Goal: Task Accomplishment & Management: Complete application form

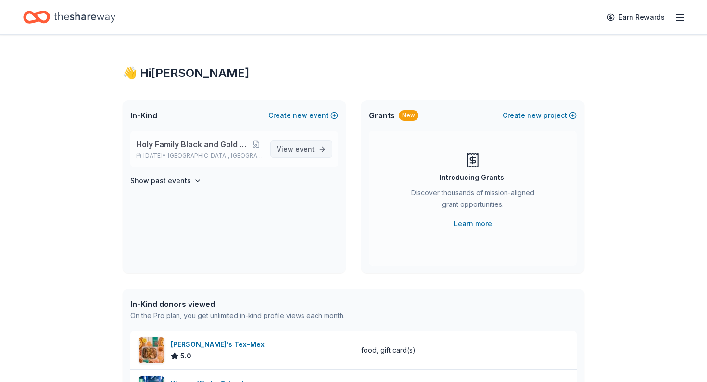
click at [290, 147] on span "View event" at bounding box center [296, 149] width 38 height 12
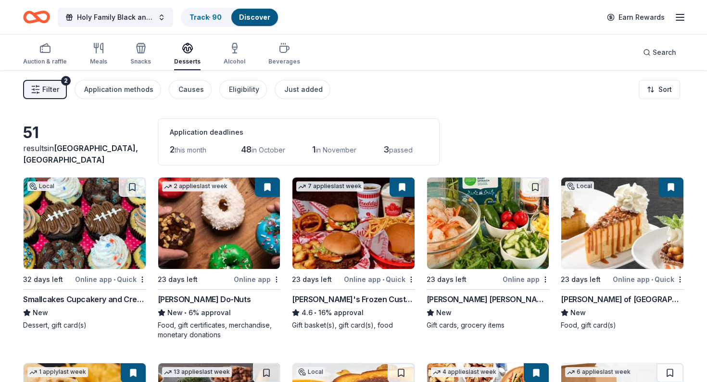
click at [189, 151] on span "this month" at bounding box center [191, 150] width 32 height 8
click at [328, 299] on div "[PERSON_NAME]'s Frozen Custard & Steakburgers" at bounding box center [353, 299] width 123 height 12
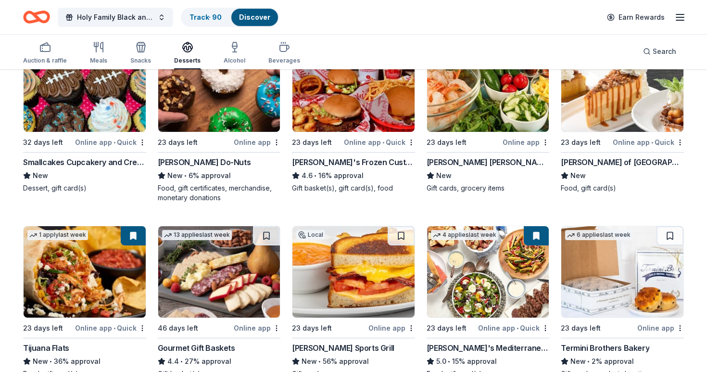
scroll to position [110, 0]
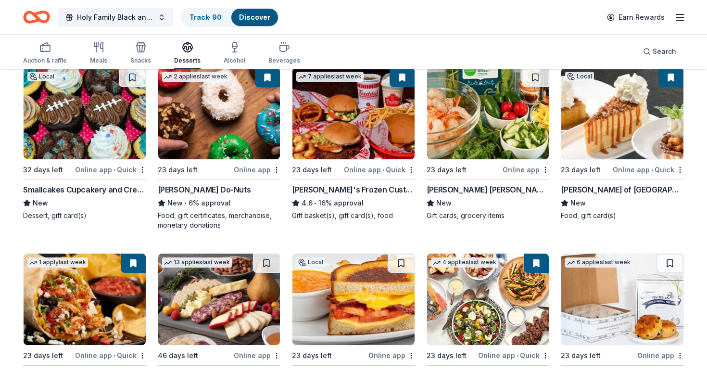
click at [606, 131] on img at bounding box center [622, 113] width 122 height 91
click at [673, 80] on button at bounding box center [671, 77] width 25 height 19
click at [679, 168] on html "Holy Family Black and Gold Gala and Auction Track · 90 Discover Earn Rewards Au…" at bounding box center [353, 76] width 707 height 372
click at [574, 169] on html "Holy Family Black and Gold Gala and Auction Track · 90 Discover Earn Rewards Au…" at bounding box center [353, 76] width 707 height 372
click at [602, 118] on img at bounding box center [622, 113] width 122 height 91
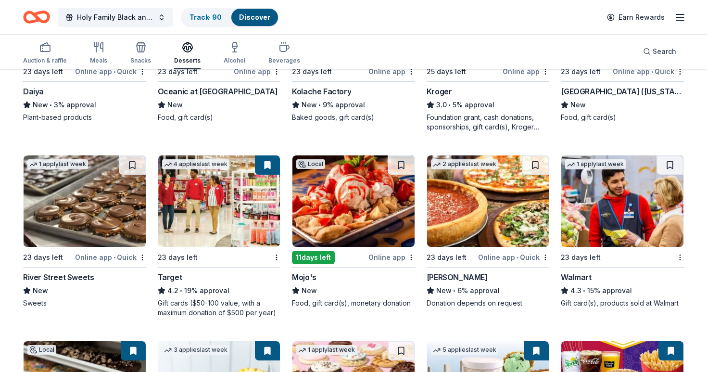
scroll to position [756, 0]
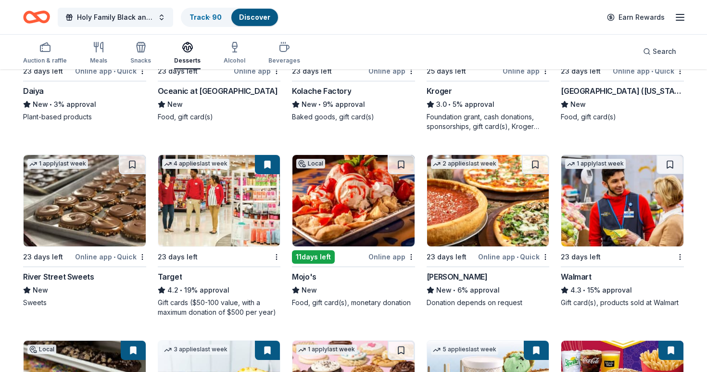
click at [355, 201] on img at bounding box center [353, 200] width 122 height 91
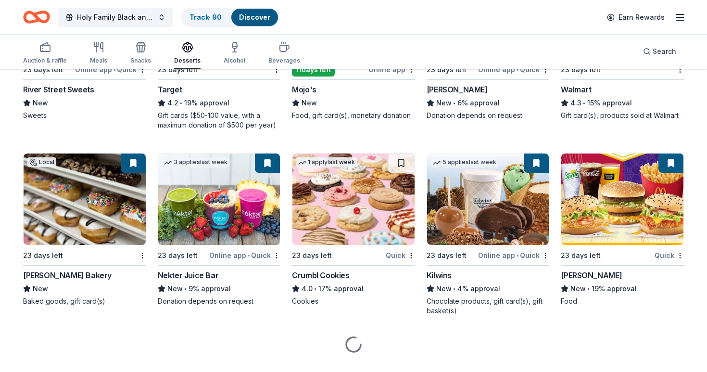
scroll to position [946, 0]
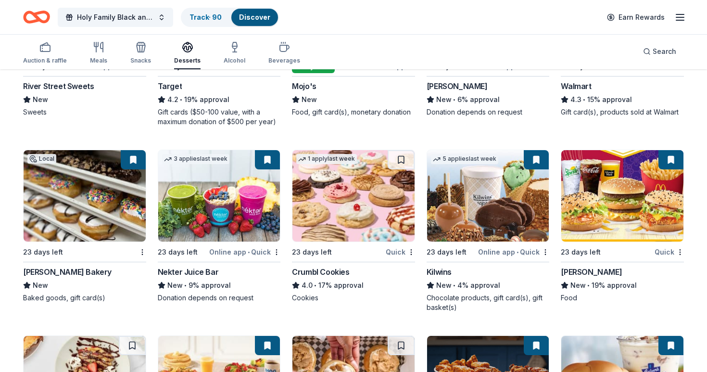
click at [84, 214] on img at bounding box center [85, 195] width 122 height 91
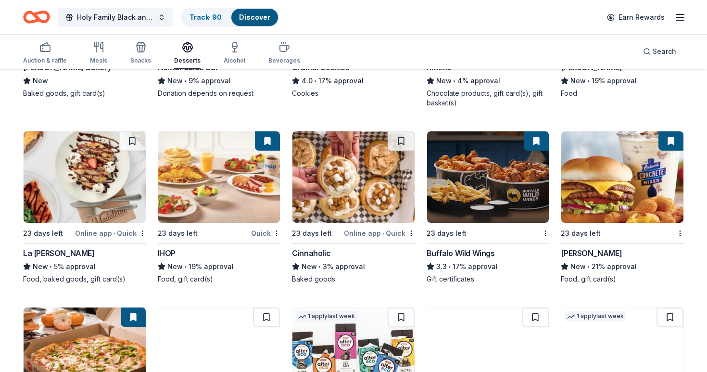
scroll to position [1153, 0]
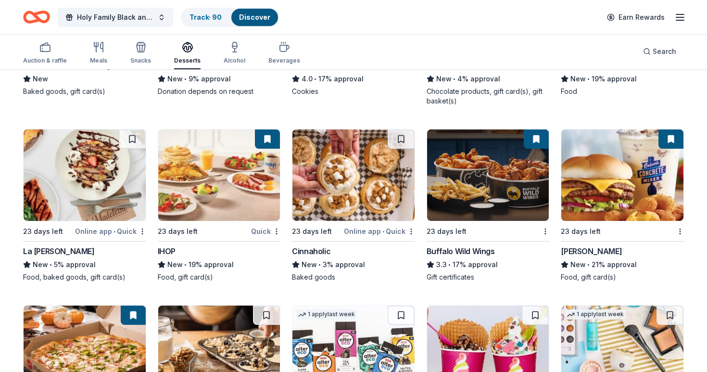
click at [614, 187] on img at bounding box center [622, 174] width 122 height 91
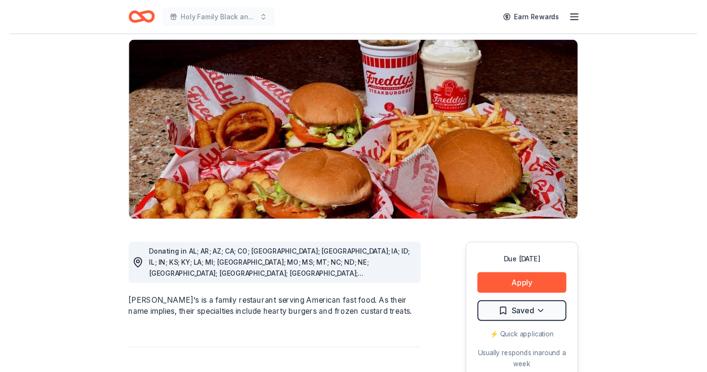
scroll to position [96, 0]
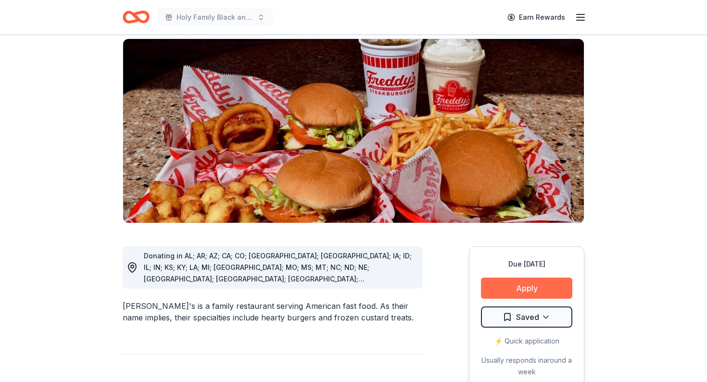
click at [516, 278] on button "Apply" at bounding box center [526, 288] width 91 height 21
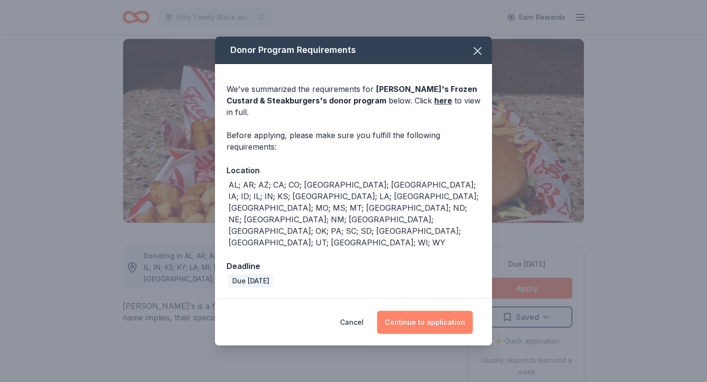
click at [432, 311] on button "Continue to application" at bounding box center [425, 322] width 96 height 23
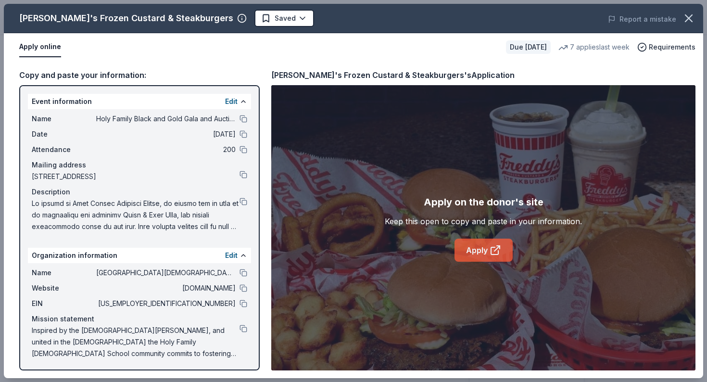
click at [494, 253] on icon at bounding box center [496, 250] width 12 height 12
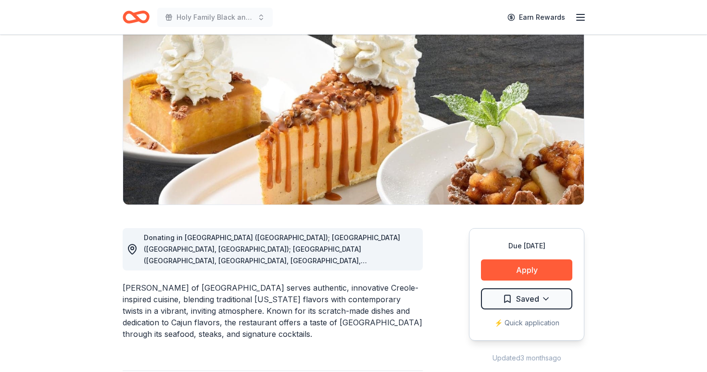
scroll to position [114, 0]
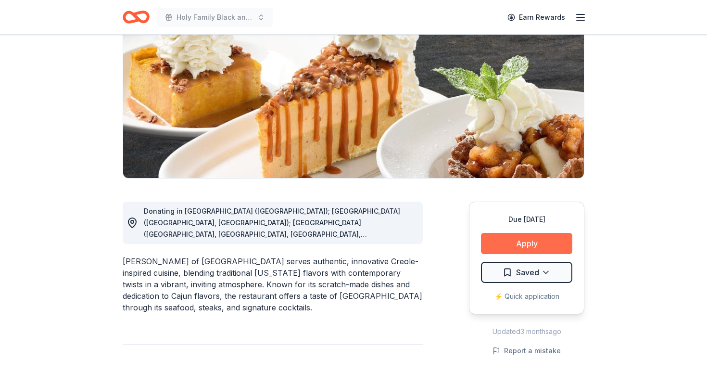
click at [527, 247] on button "Apply" at bounding box center [526, 243] width 91 height 21
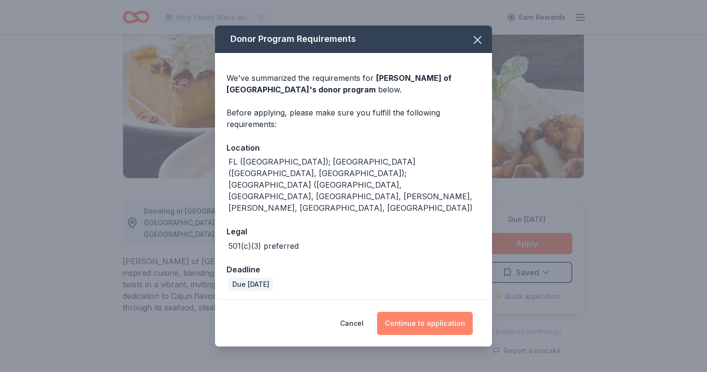
click at [428, 312] on button "Continue to application" at bounding box center [425, 323] width 96 height 23
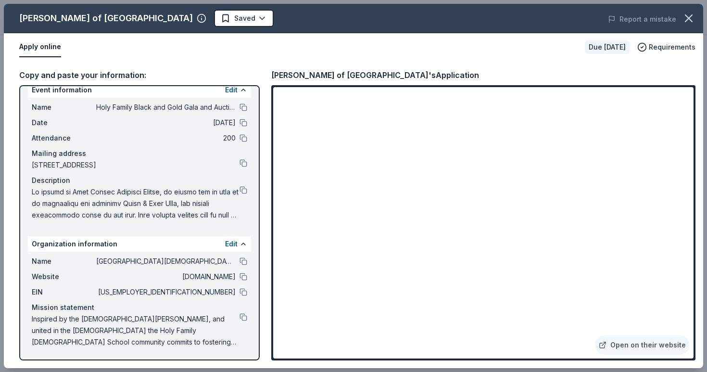
scroll to position [12, 0]
click at [241, 190] on button at bounding box center [244, 190] width 8 height 8
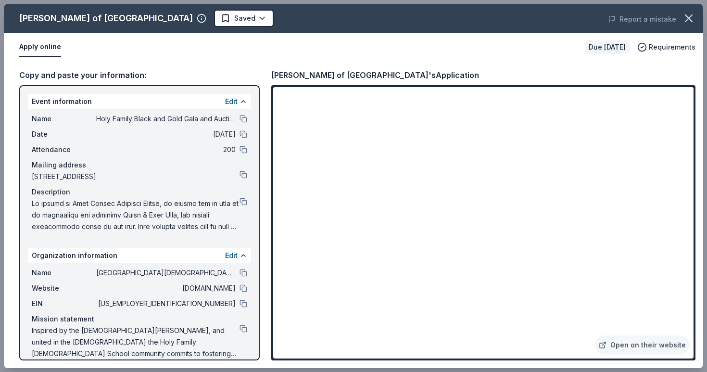
scroll to position [0, 0]
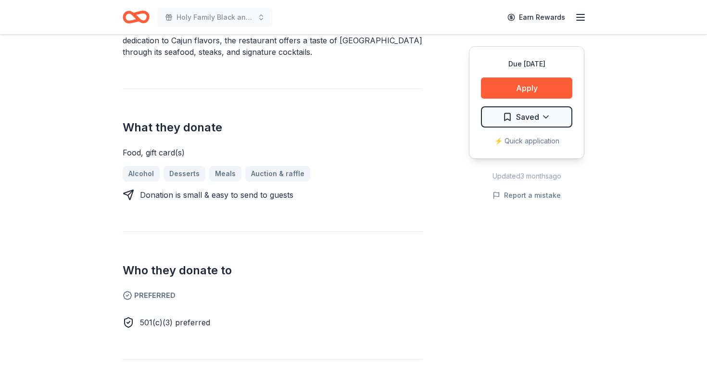
scroll to position [370, 0]
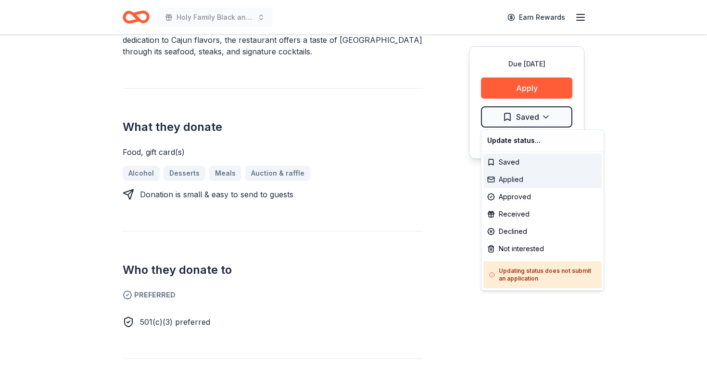
click at [519, 177] on div "Applied" at bounding box center [542, 179] width 118 height 17
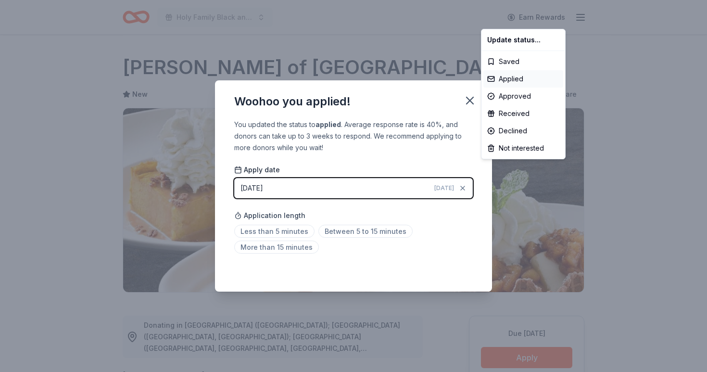
click at [287, 229] on html "Holy Family Black and Gold Gala and Auction Earn Rewards Due in 23 days Share C…" at bounding box center [353, 186] width 707 height 372
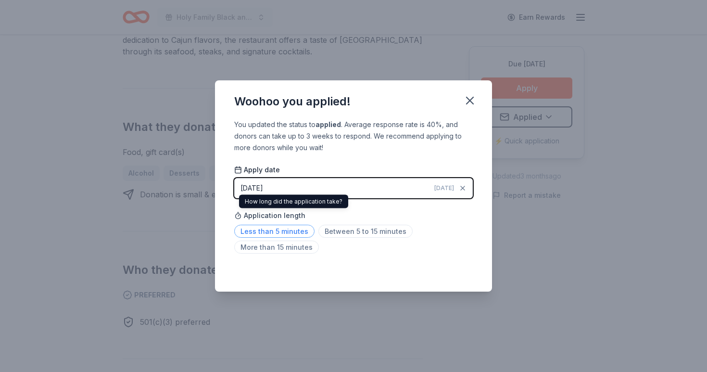
click at [289, 234] on span "Less than 5 minutes" at bounding box center [274, 231] width 80 height 13
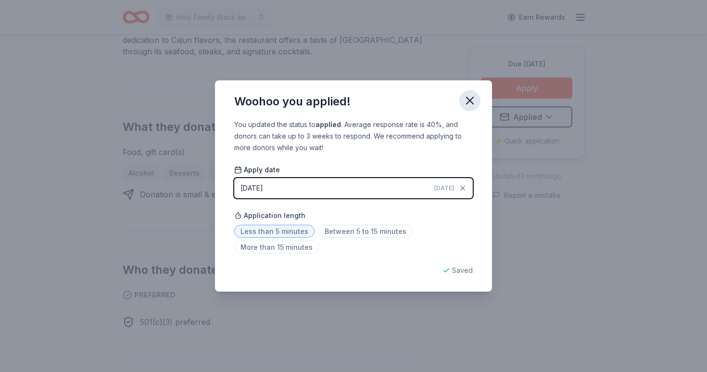
click at [473, 102] on icon "button" at bounding box center [470, 100] width 7 height 7
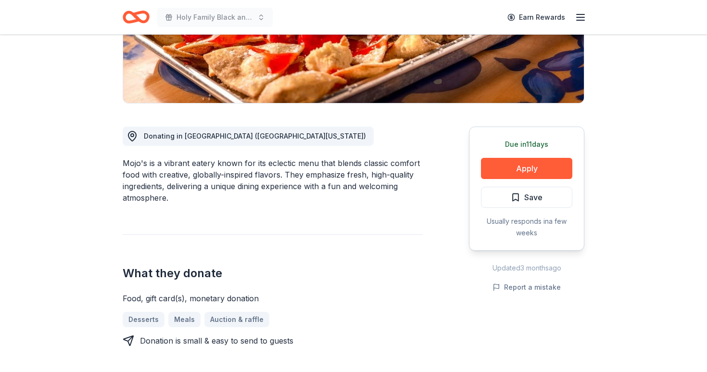
scroll to position [193, 0]
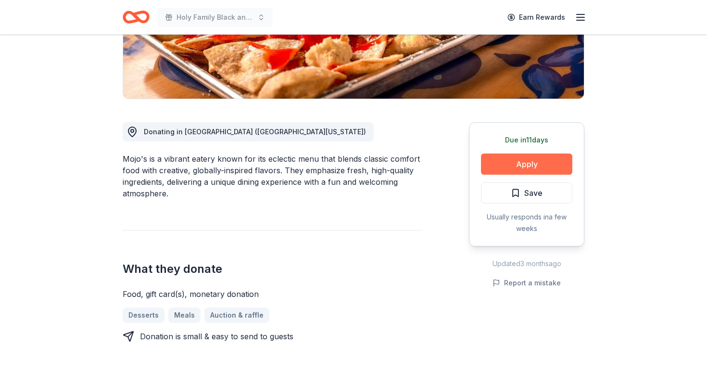
click at [524, 169] on button "Apply" at bounding box center [526, 163] width 91 height 21
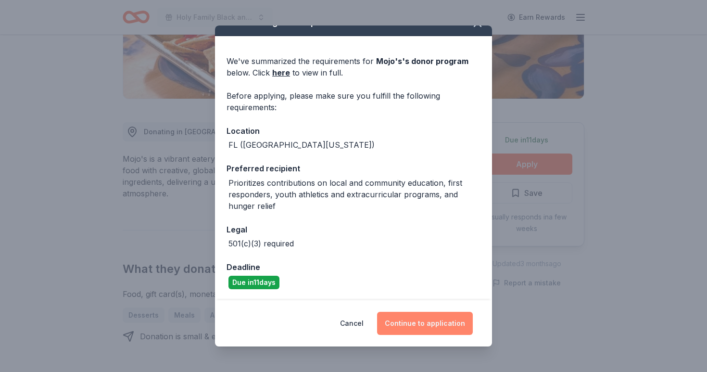
scroll to position [16, 0]
click at [423, 319] on button "Continue to application" at bounding box center [425, 323] width 96 height 23
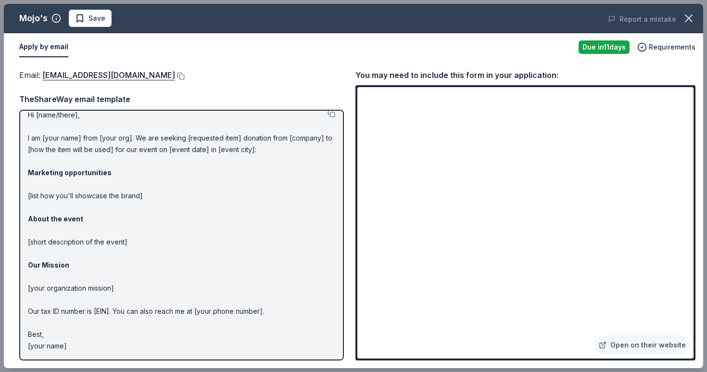
scroll to position [9, 0]
click at [695, 20] on icon "button" at bounding box center [688, 18] width 13 height 13
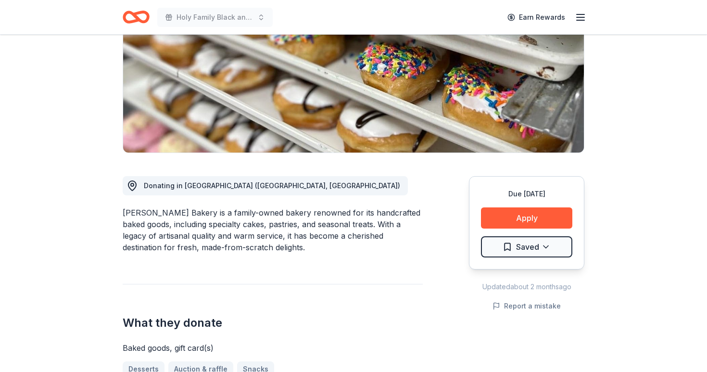
scroll to position [140, 0]
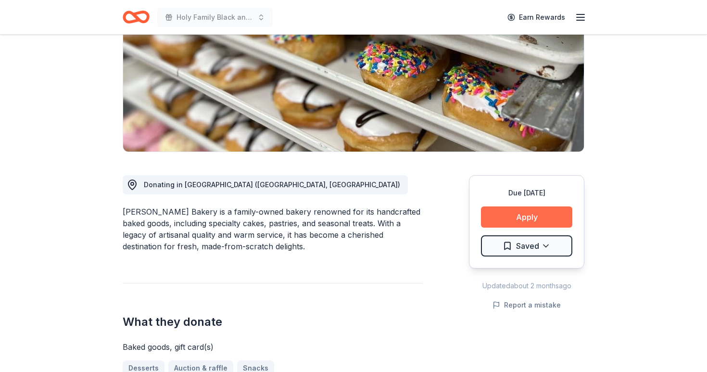
click at [526, 215] on button "Apply" at bounding box center [526, 216] width 91 height 21
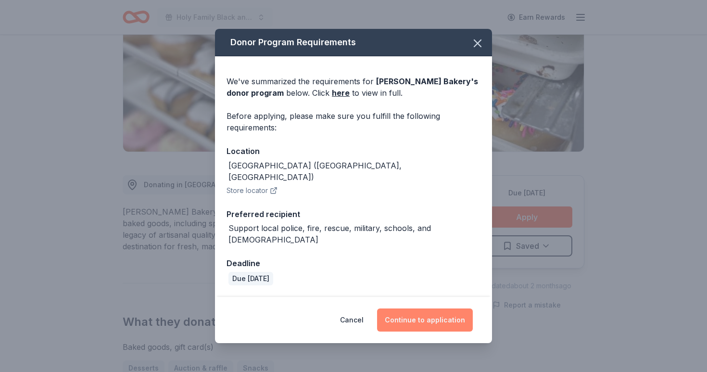
click at [414, 309] on button "Continue to application" at bounding box center [425, 319] width 96 height 23
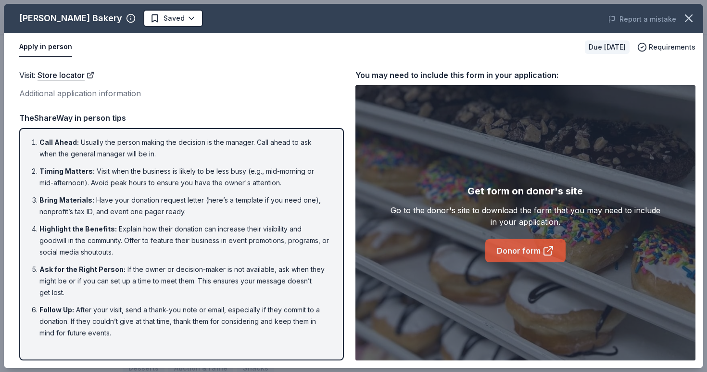
click at [522, 249] on link "Donor form" at bounding box center [525, 250] width 80 height 23
